Goal: Find specific page/section: Find specific page/section

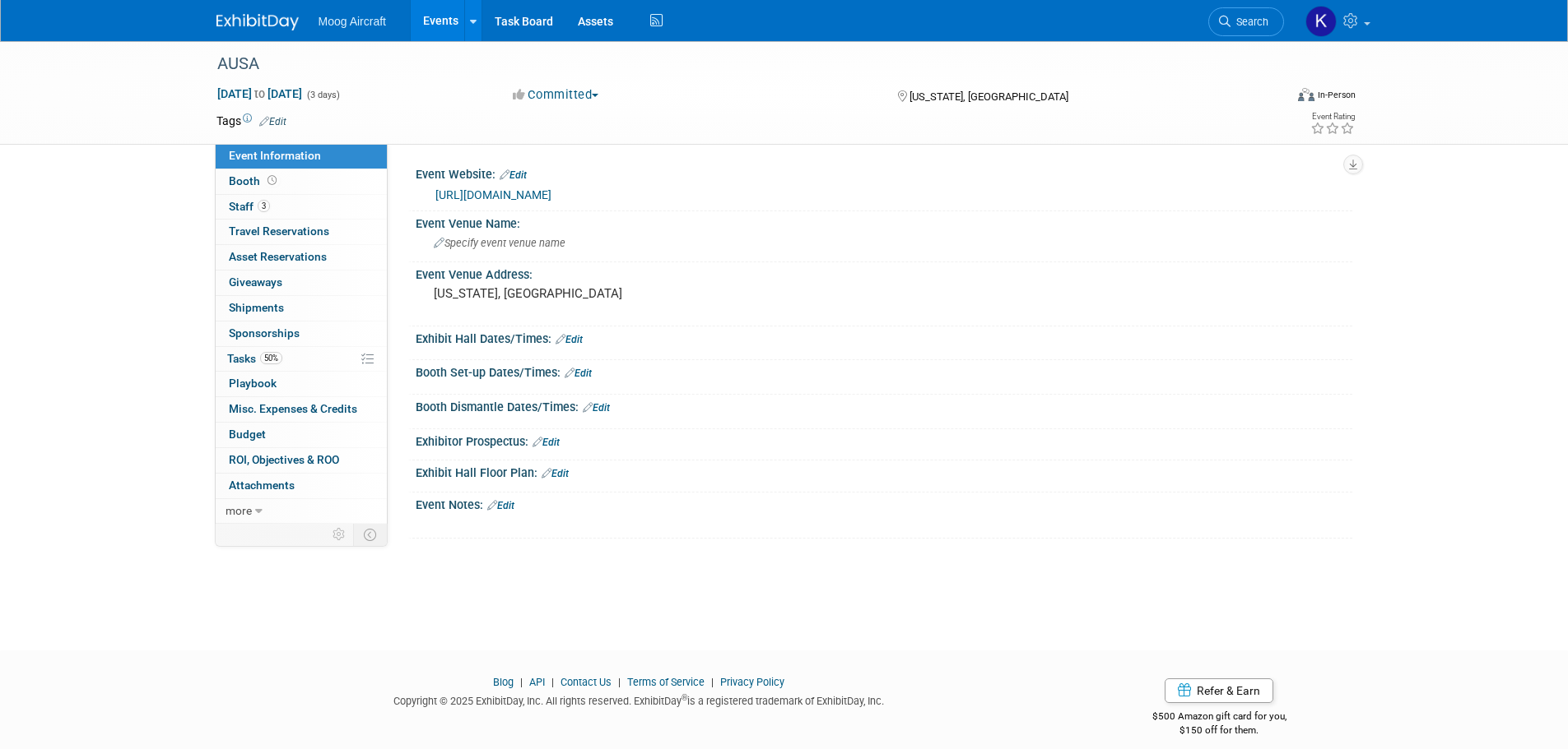
click at [246, 21] on img at bounding box center [257, 22] width 82 height 17
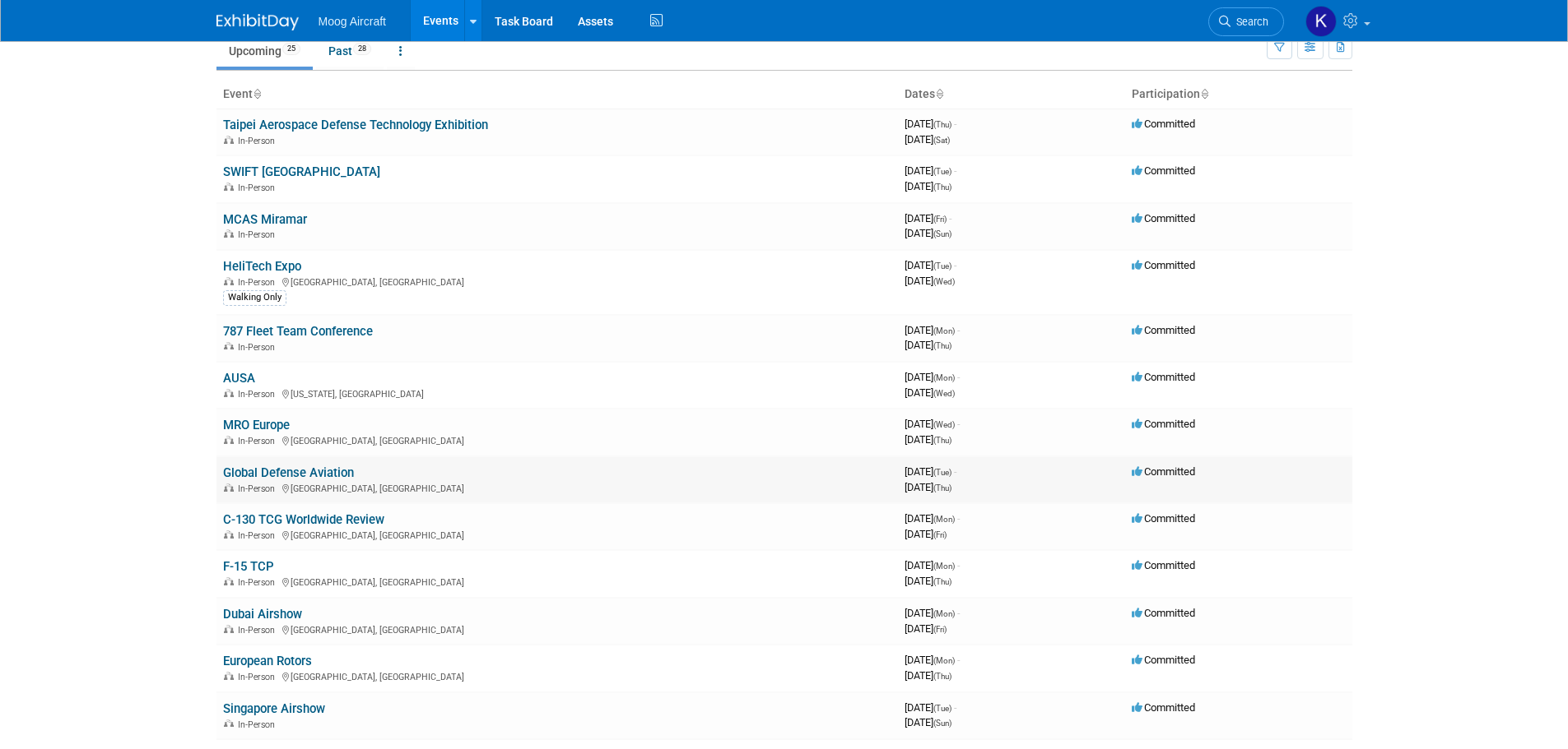
scroll to position [165, 0]
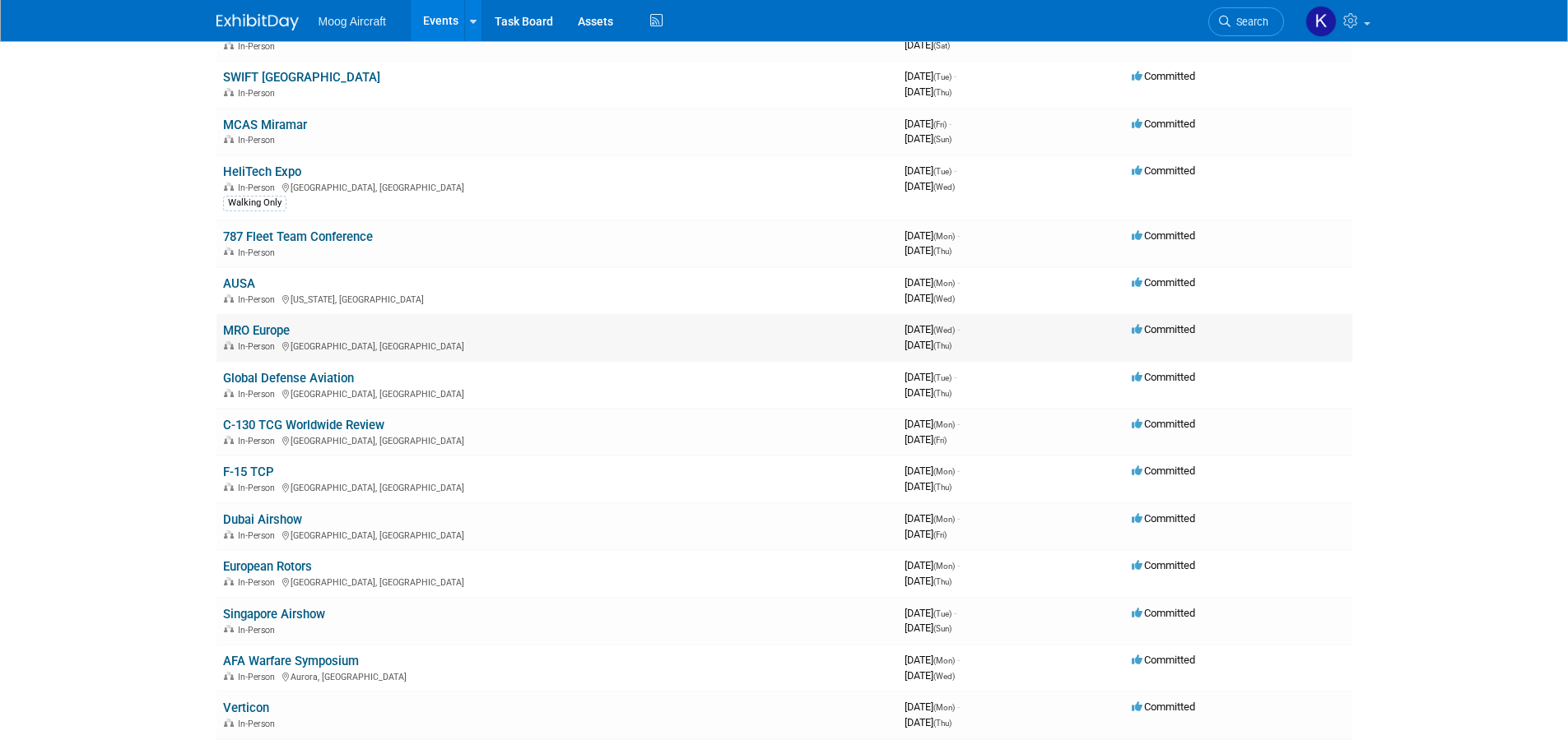
click at [284, 333] on link "MRO Europe" at bounding box center [256, 331] width 67 height 15
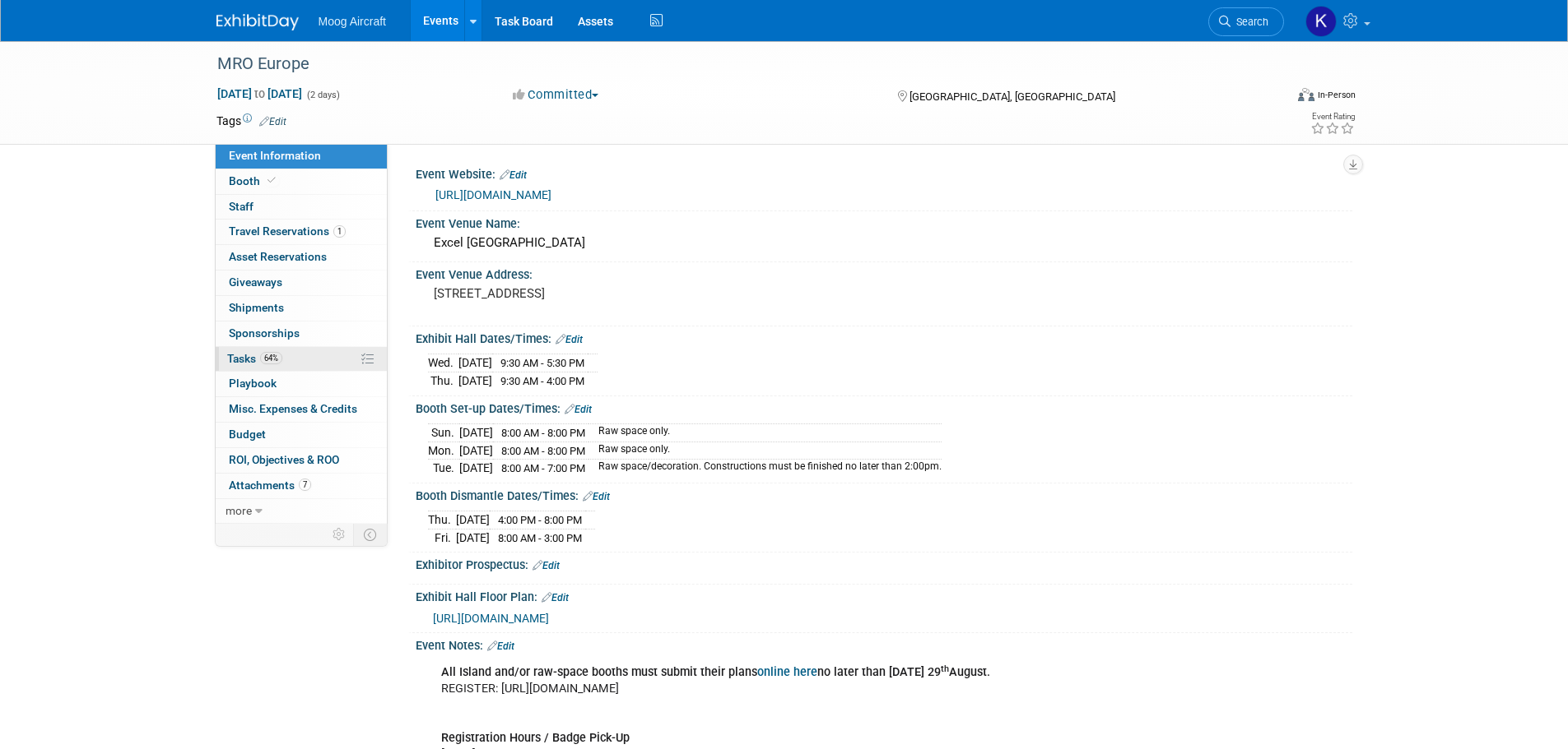
click at [234, 352] on link "64% Tasks 64%" at bounding box center [301, 360] width 171 height 25
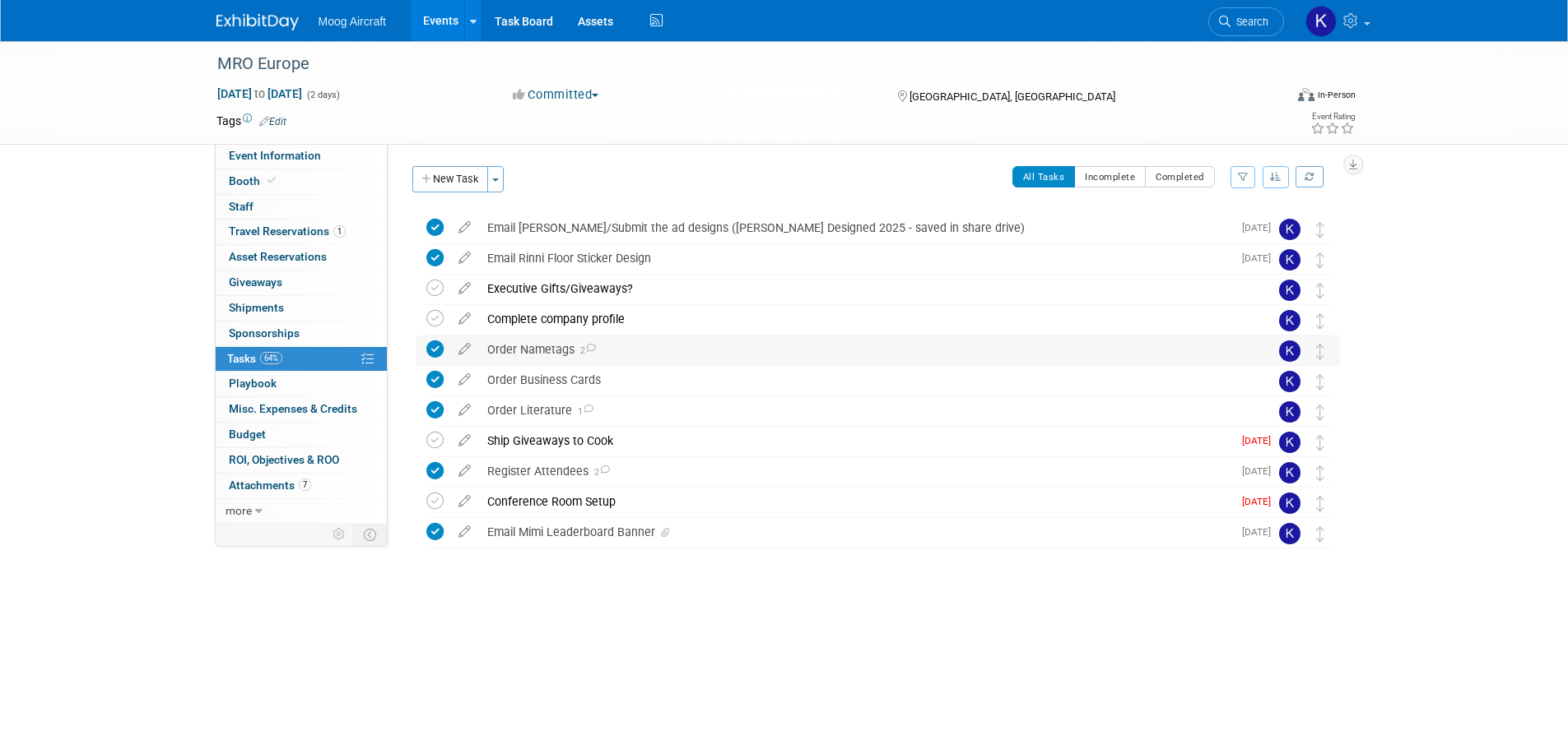
click at [552, 352] on div "Order Nametags 2" at bounding box center [863, 350] width 767 height 28
